Goal: Information Seeking & Learning: Learn about a topic

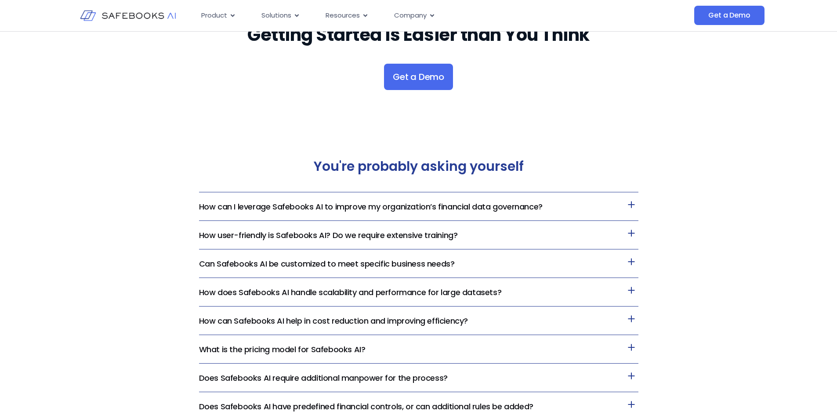
scroll to position [1976, 0]
click at [630, 203] on icon at bounding box center [631, 204] width 14 height 14
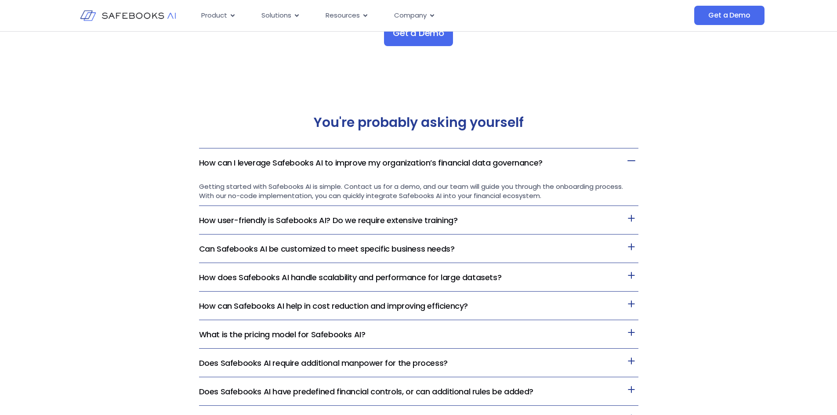
scroll to position [2020, 0]
click at [632, 243] on icon at bounding box center [631, 246] width 14 height 14
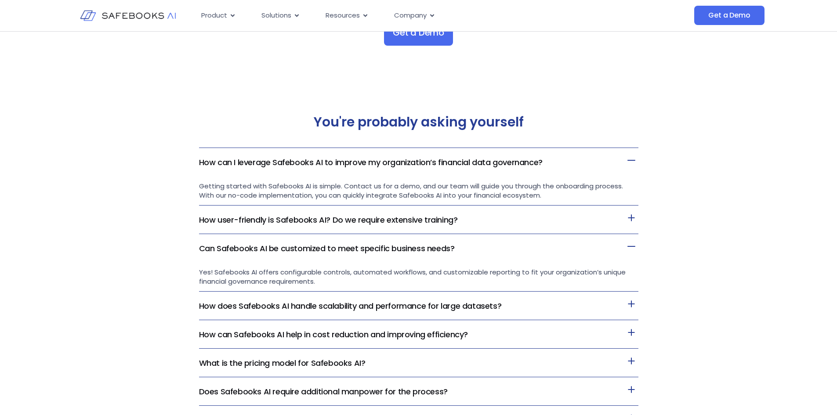
click at [634, 217] on icon at bounding box center [631, 218] width 14 height 14
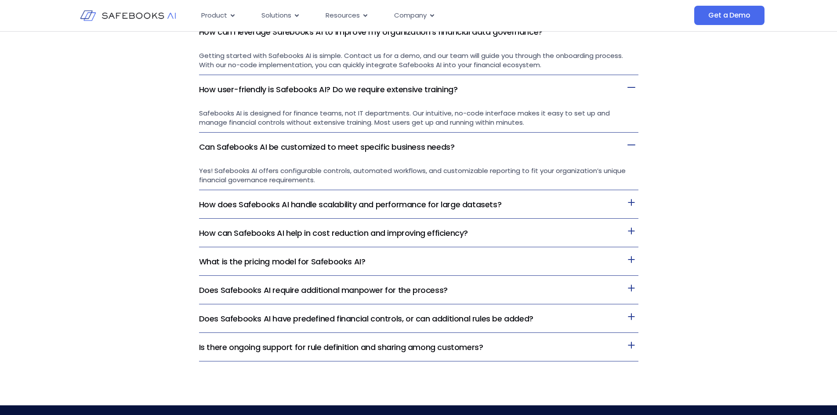
scroll to position [2150, 0]
click at [635, 204] on icon at bounding box center [631, 202] width 14 height 14
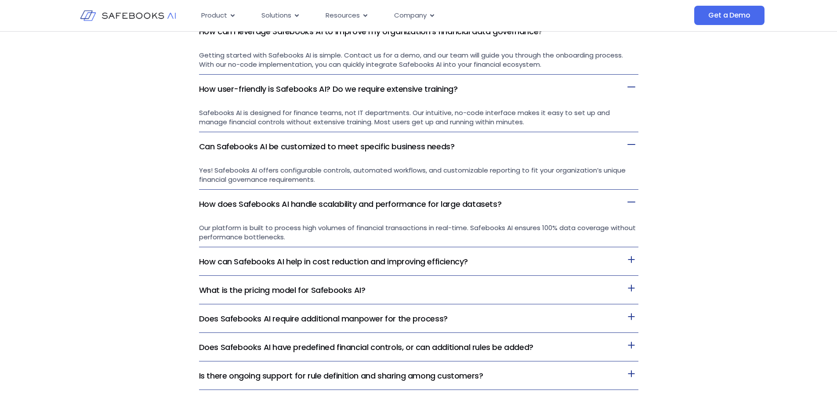
click at [635, 284] on icon at bounding box center [631, 288] width 14 height 14
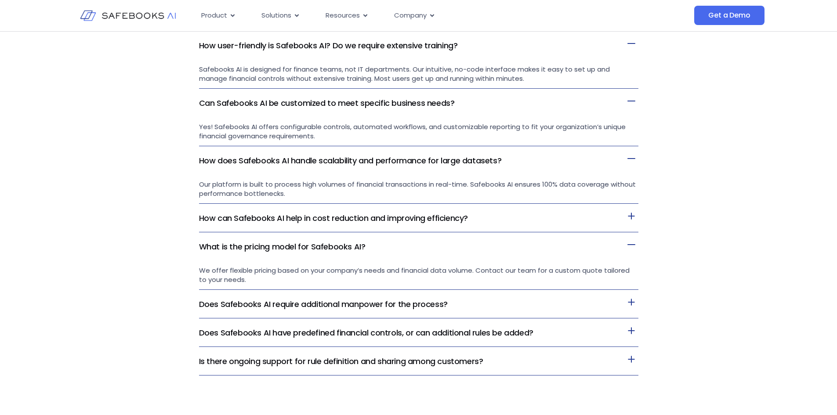
scroll to position [2194, 0]
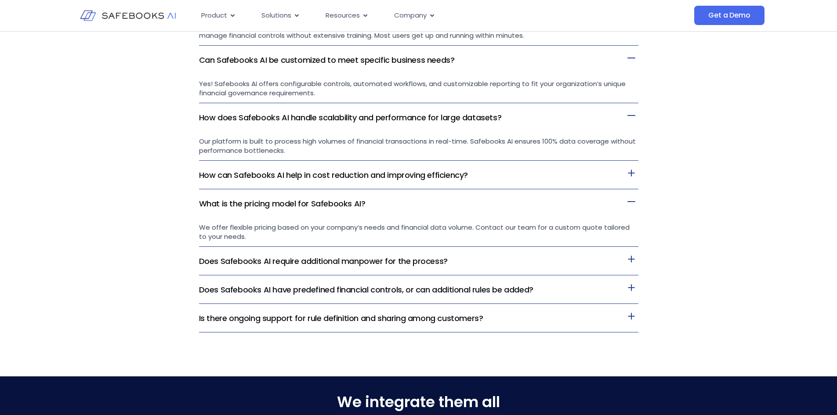
click at [634, 287] on icon at bounding box center [631, 288] width 14 height 14
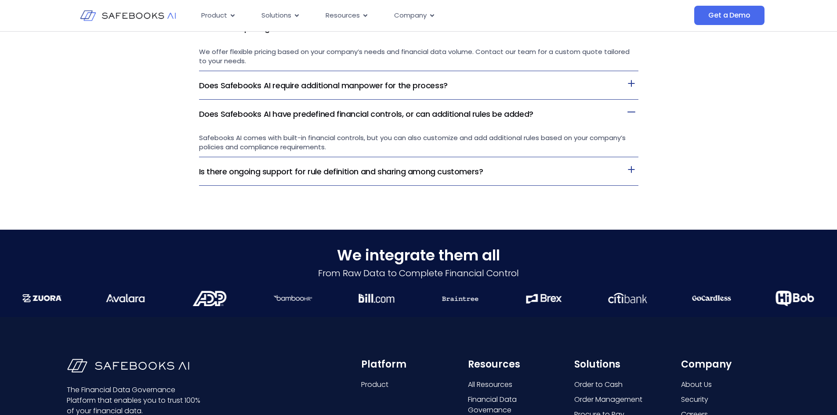
scroll to position [2413, 0]
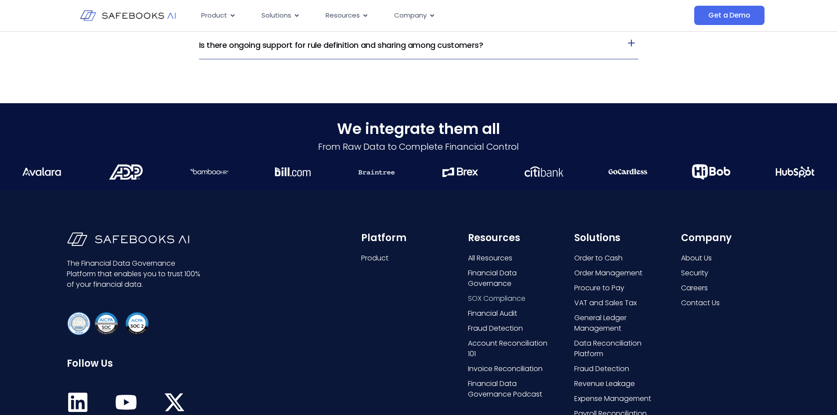
click at [520, 303] on span "SOX Compliance" at bounding box center [497, 298] width 58 height 11
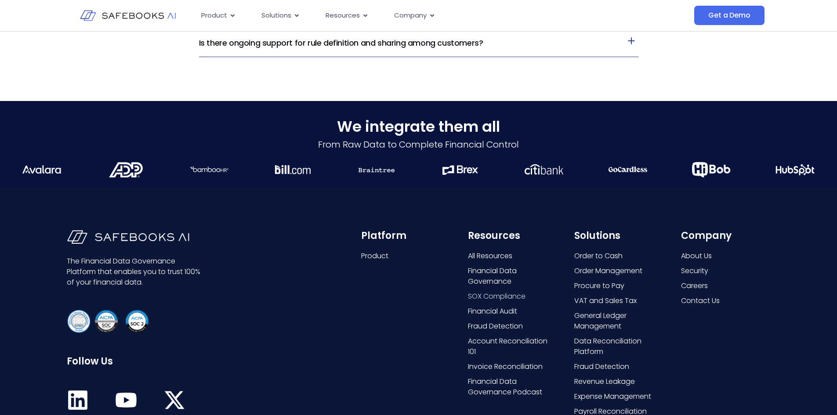
scroll to position [2542, 0]
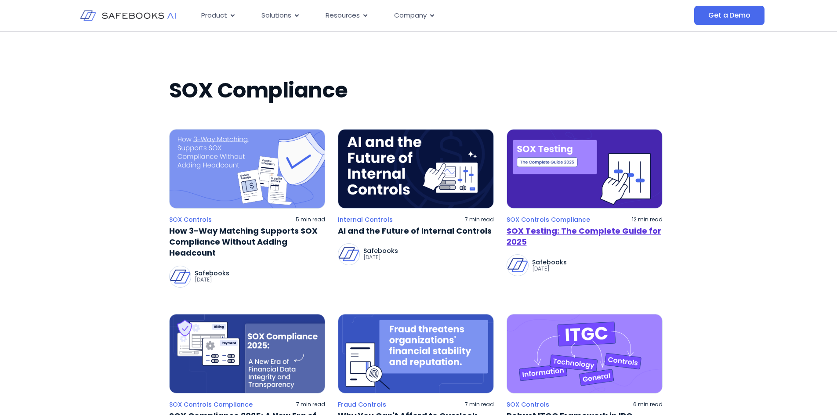
scroll to position [44, 0]
click at [553, 234] on link "SOX Testing: The Complete Guide for 2025" at bounding box center [584, 236] width 156 height 22
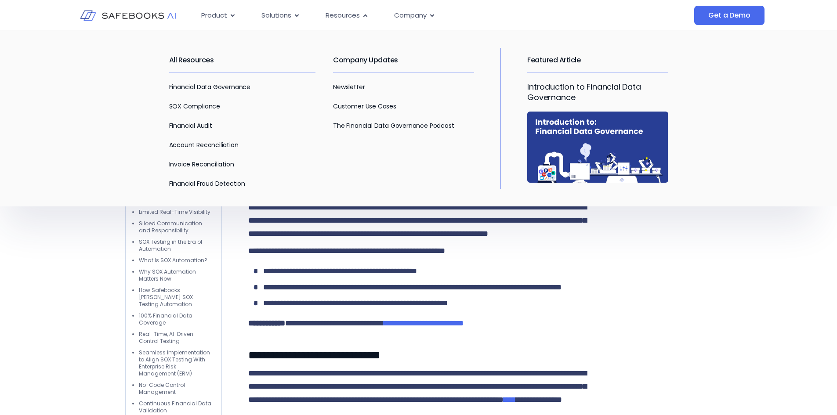
scroll to position [1659, 0]
